Goal: Task Accomplishment & Management: Complete application form

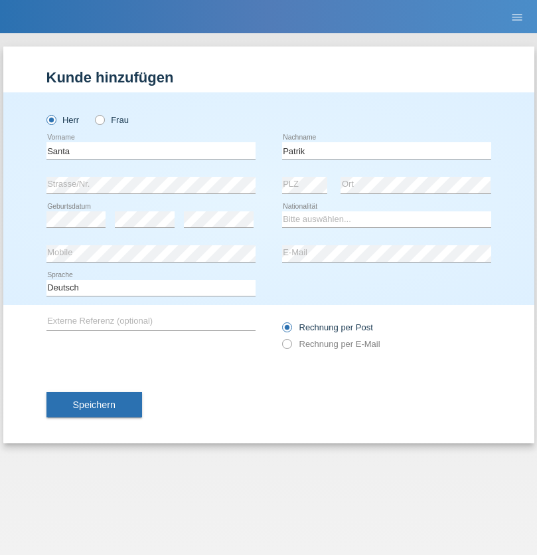
type input "Patrik"
select select "SK"
select select "C"
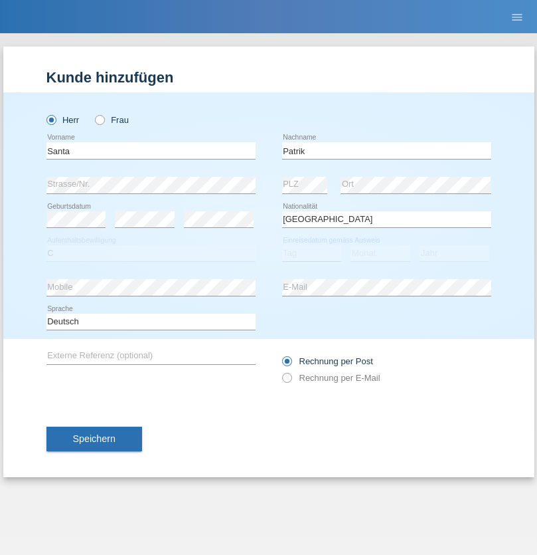
select select "11"
select select "06"
select select "2019"
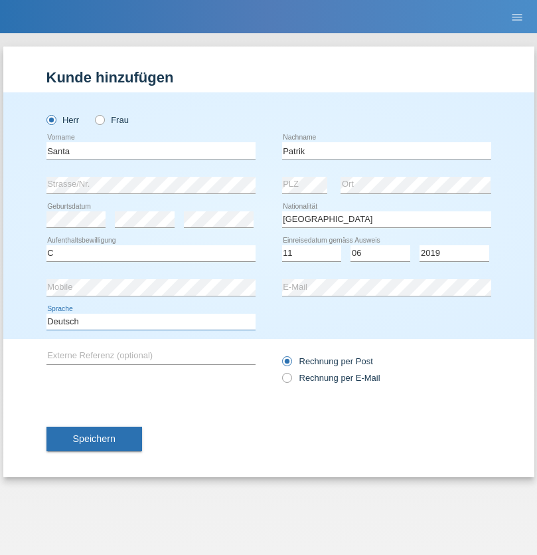
select select "en"
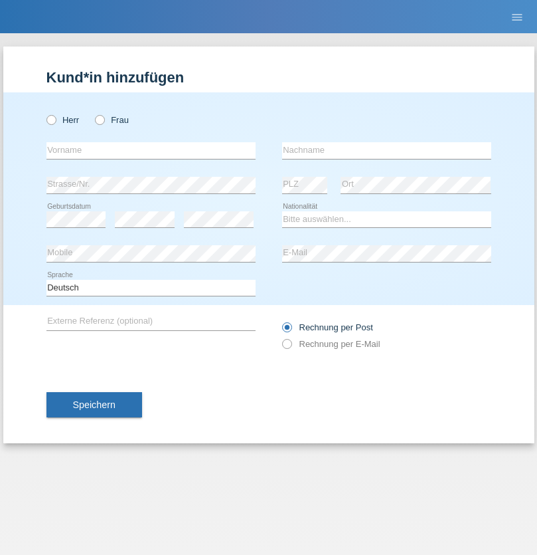
radio input "true"
click at [151, 150] on input "text" at bounding box center [150, 150] width 209 height 17
type input "Adrian"
click at [386, 150] on input "text" at bounding box center [386, 150] width 209 height 17
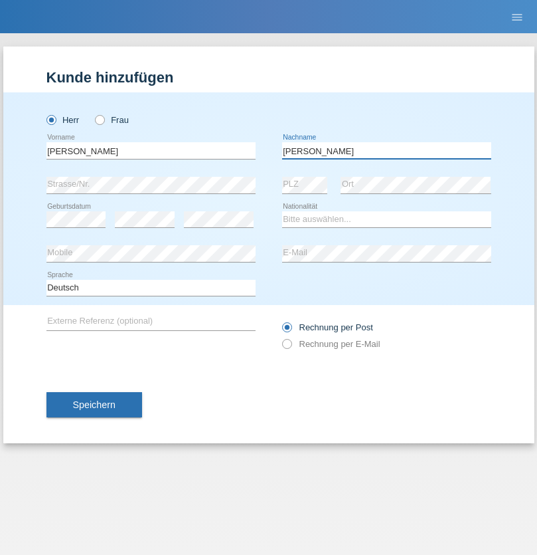
type input "Walter"
select select "CH"
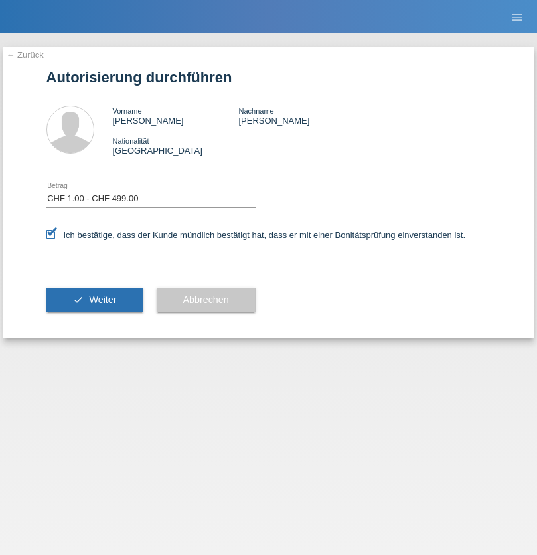
select select "1"
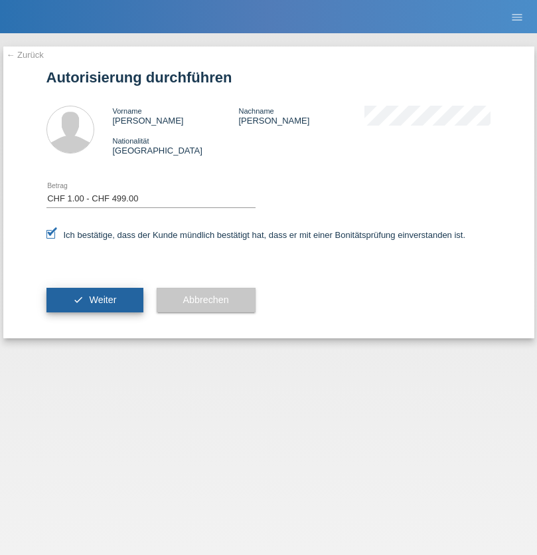
click at [94, 300] on span "Weiter" at bounding box center [102, 299] width 27 height 11
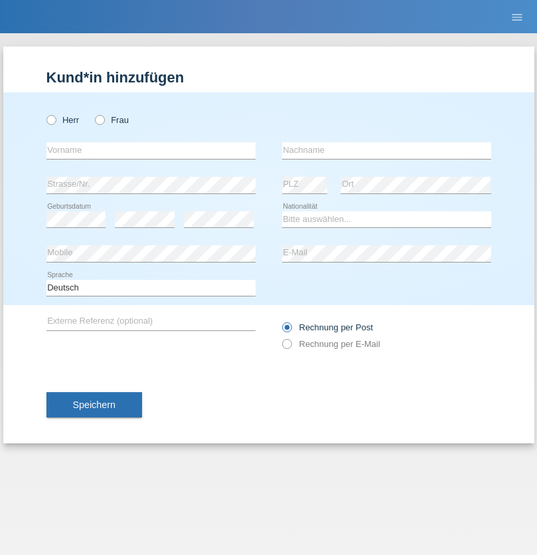
radio input "true"
click at [151, 150] on input "text" at bounding box center [150, 150] width 209 height 17
type input "Patric"
click at [386, 150] on input "text" at bounding box center [386, 150] width 209 height 17
type input "Hofmann"
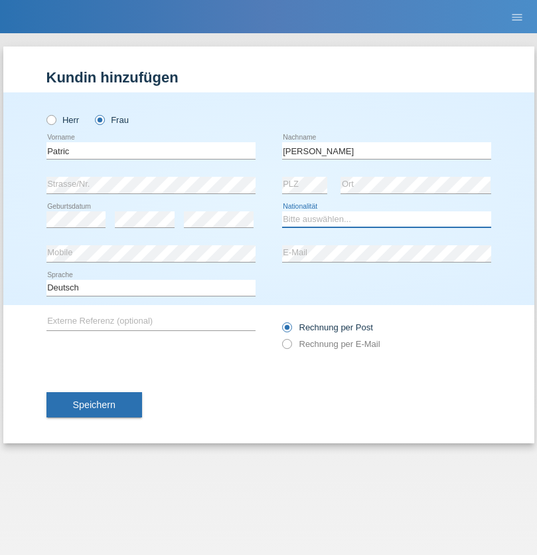
select select "CH"
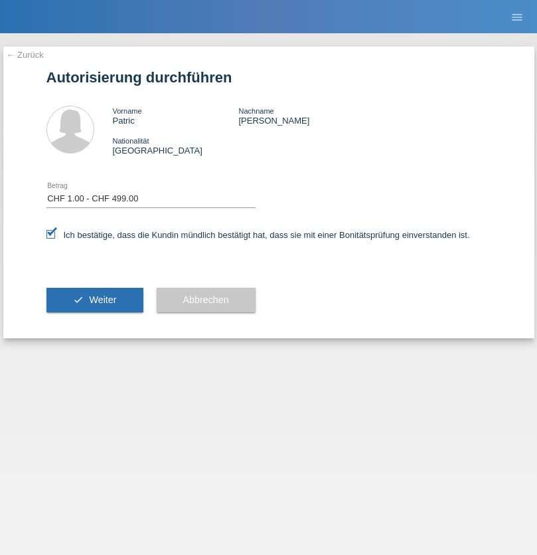
select select "1"
click at [94, 300] on span "Weiter" at bounding box center [102, 299] width 27 height 11
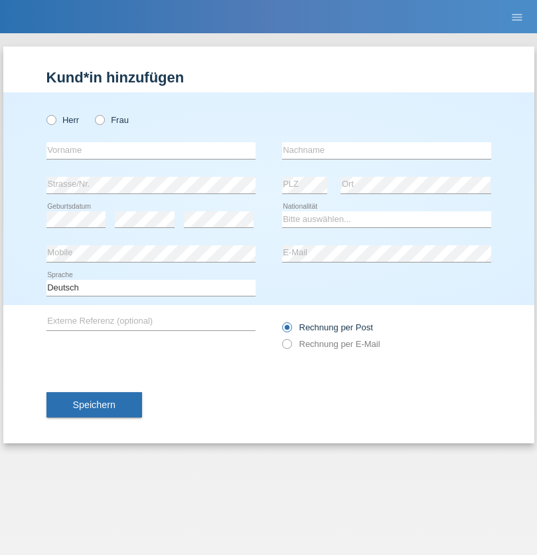
radio input "true"
click at [151, 150] on input "text" at bounding box center [150, 150] width 209 height 17
type input "firat"
click at [386, 150] on input "text" at bounding box center [386, 150] width 209 height 17
type input "kara"
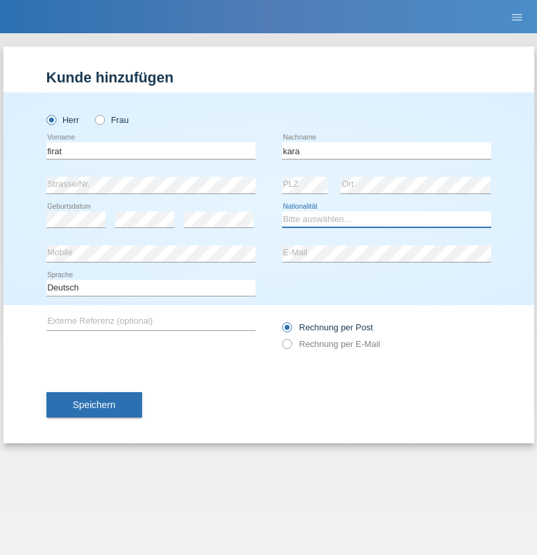
select select "CH"
radio input "true"
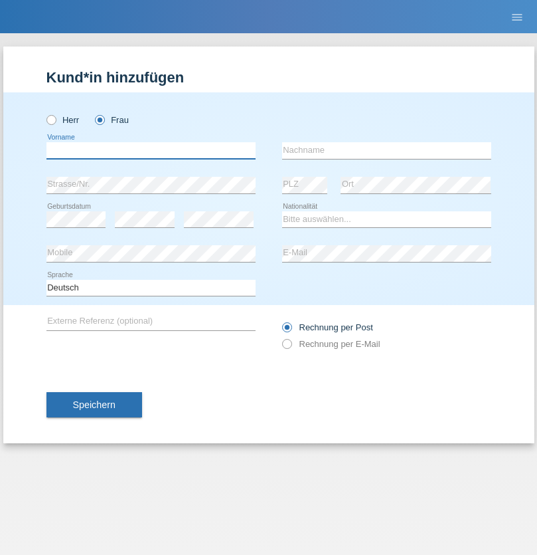
click at [151, 150] on input "text" at bounding box center [150, 150] width 209 height 17
type input "Nuria"
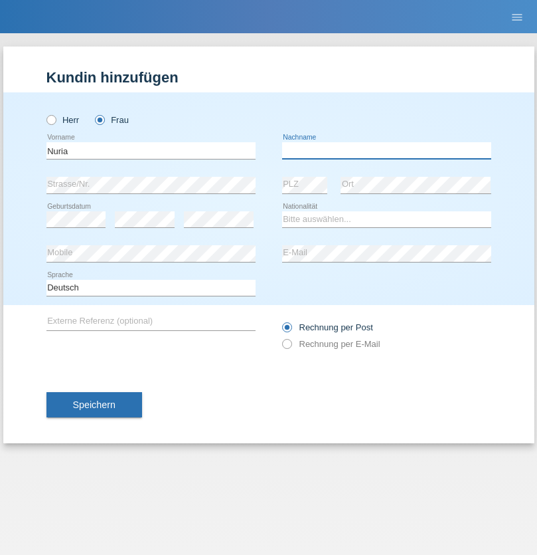
click at [386, 150] on input "text" at bounding box center [386, 150] width 209 height 17
type input "D'Antino"
select select "CH"
